Goal: Browse casually

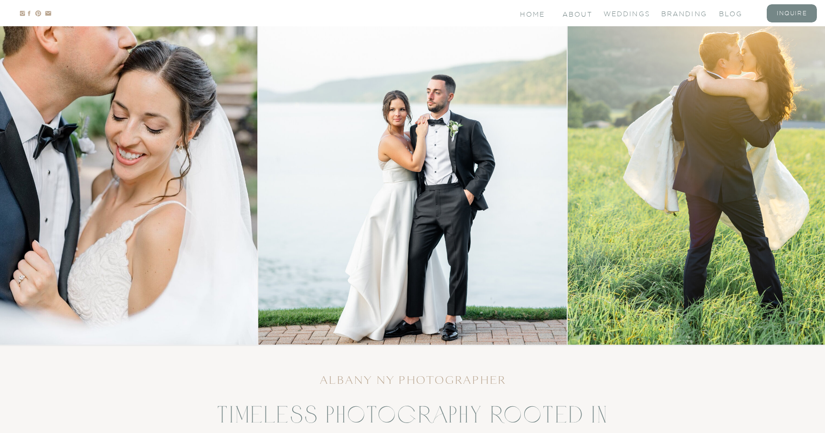
scroll to position [172, 0]
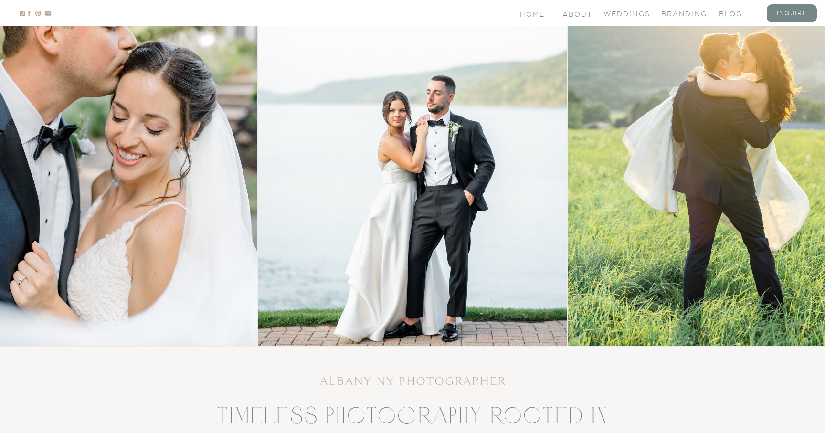
click at [731, 131] on img at bounding box center [722, 129] width 308 height 431
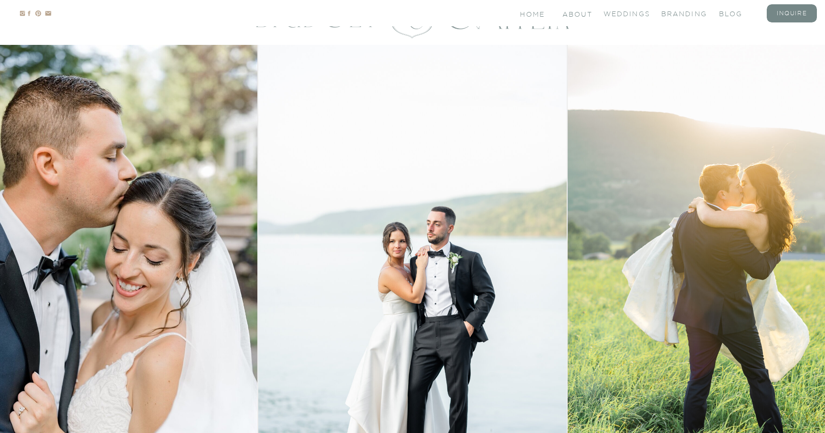
scroll to position [0, 0]
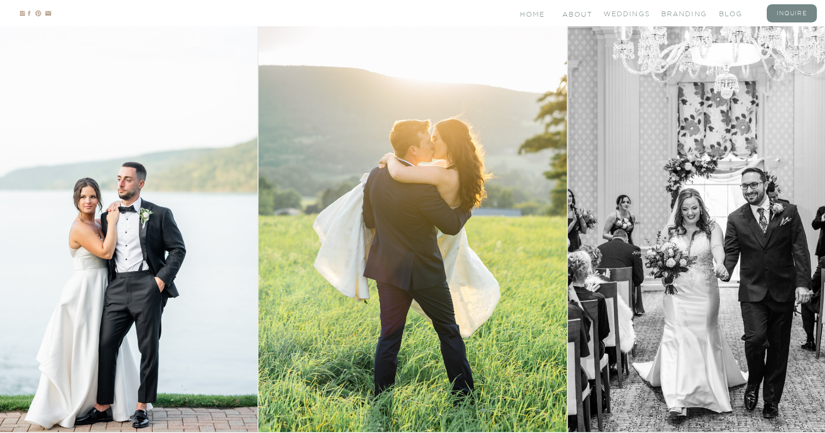
scroll to position [73, 0]
